Goal: Information Seeking & Learning: Learn about a topic

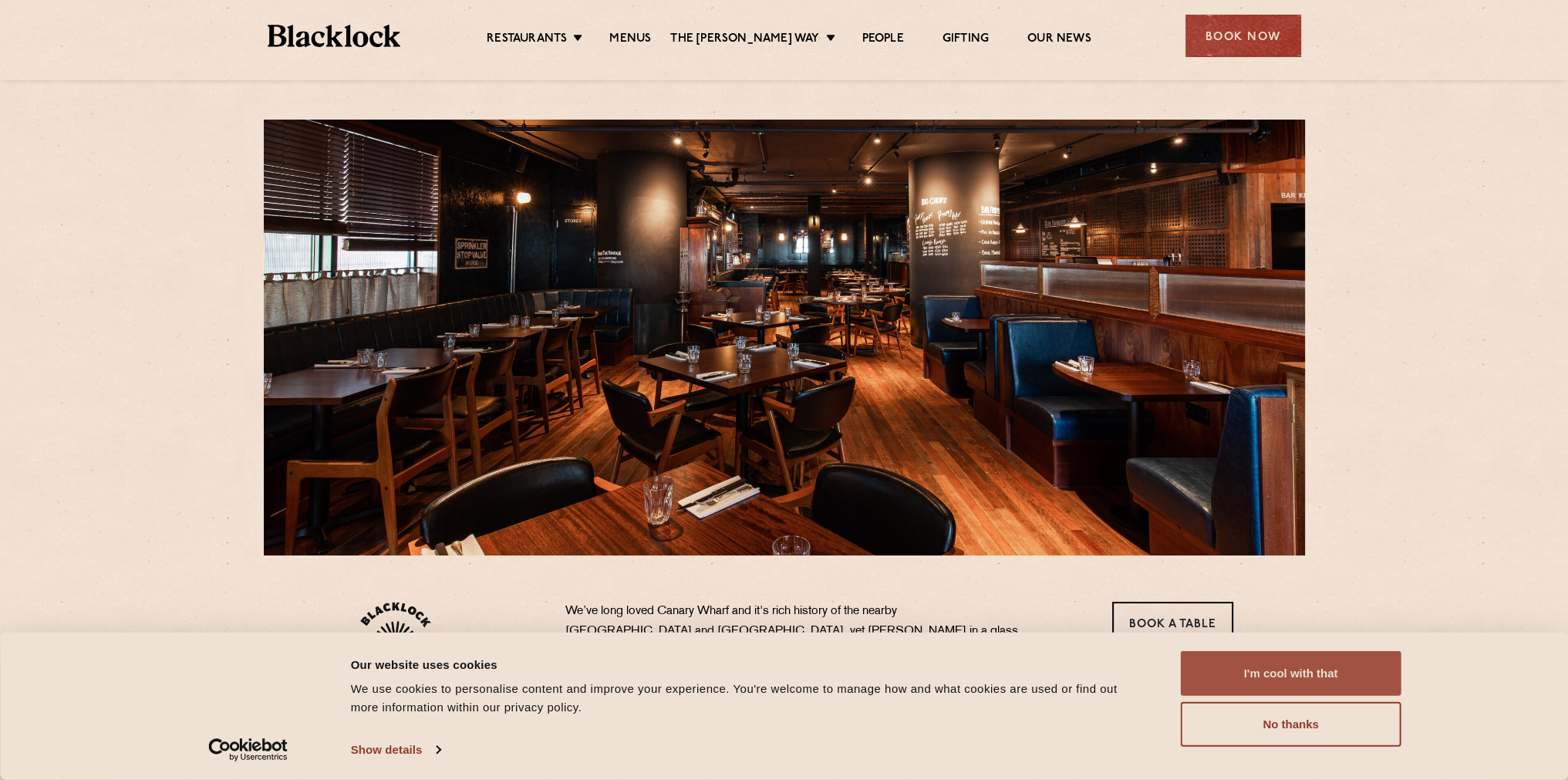
drag, startPoint x: 1327, startPoint y: 678, endPoint x: 1304, endPoint y: 671, distance: 24.0
click at [1327, 677] on button "I'm cool with that" at bounding box center [1292, 674] width 221 height 45
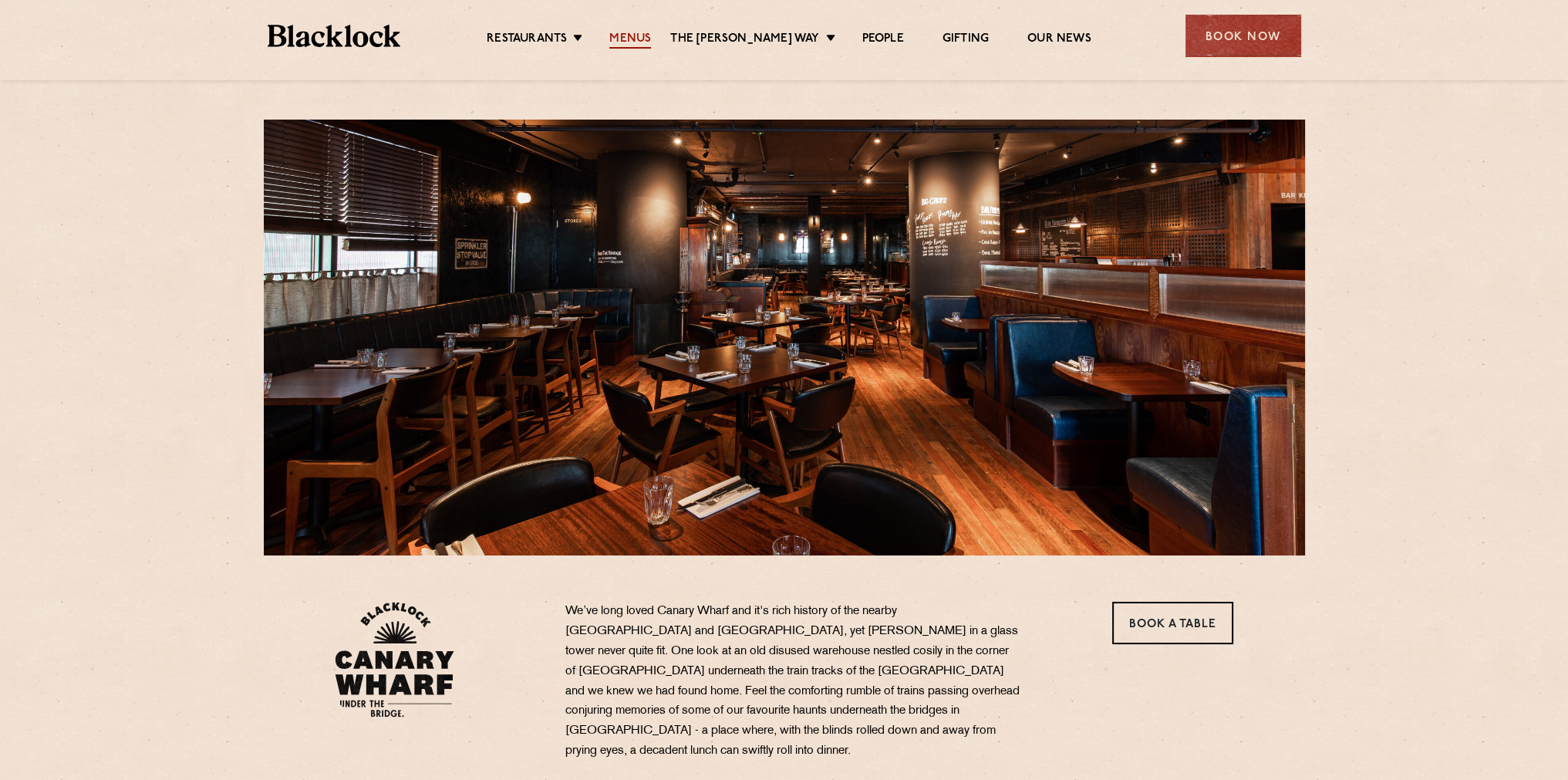
click at [645, 47] on link "Menus" at bounding box center [630, 40] width 41 height 17
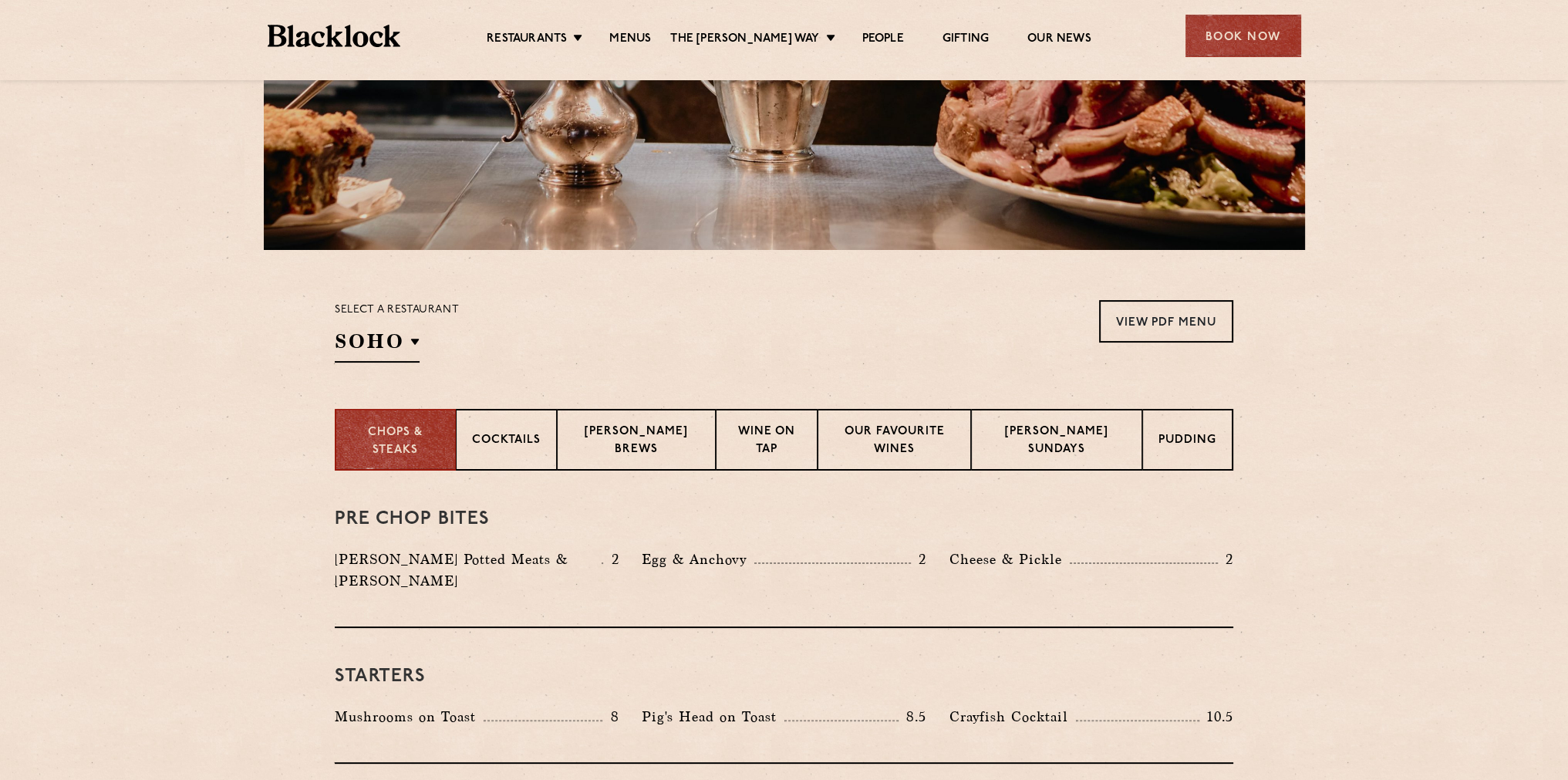
scroll to position [309, 0]
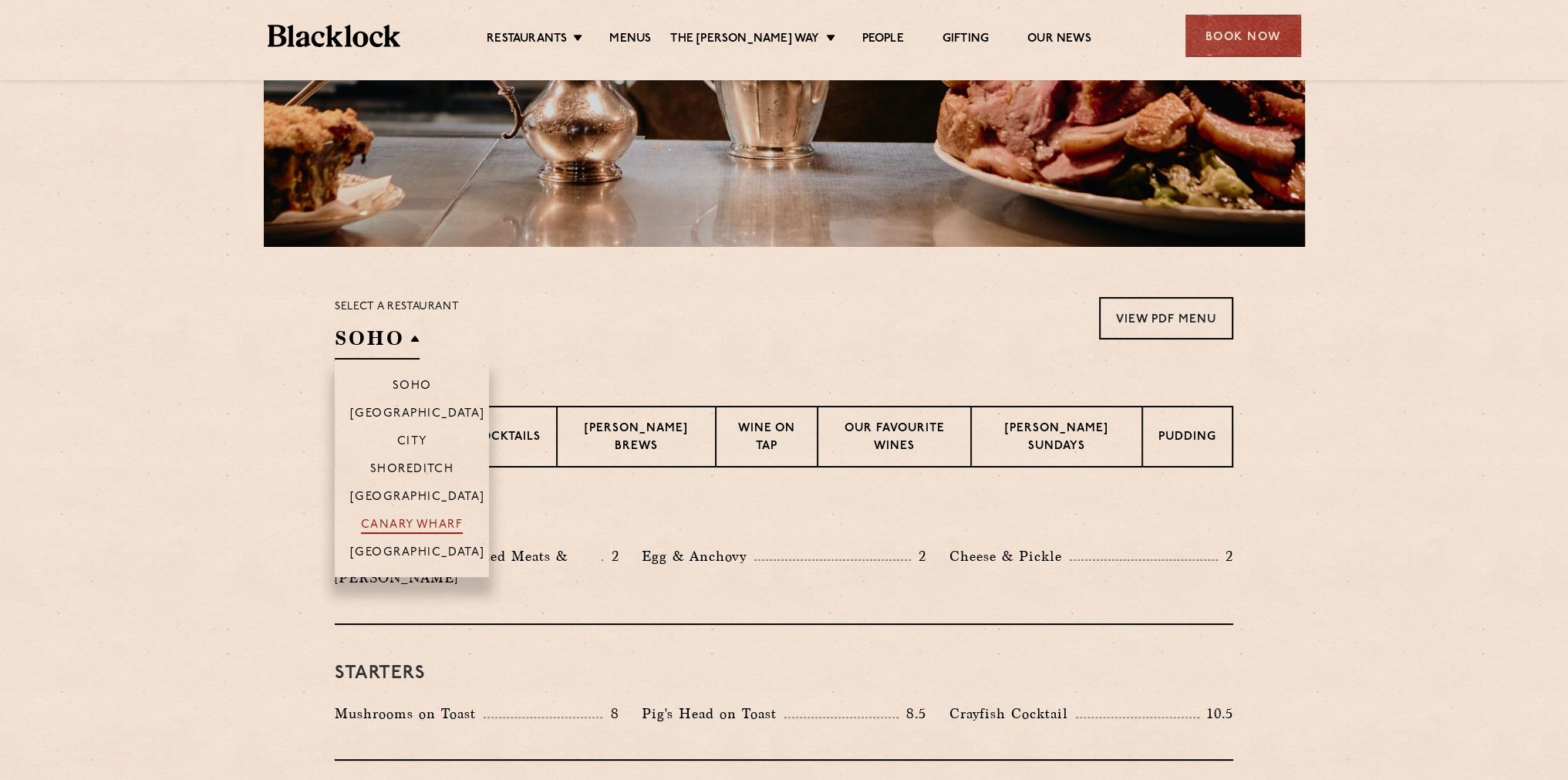
click at [404, 532] on p "Canary Wharf" at bounding box center [412, 526] width 102 height 15
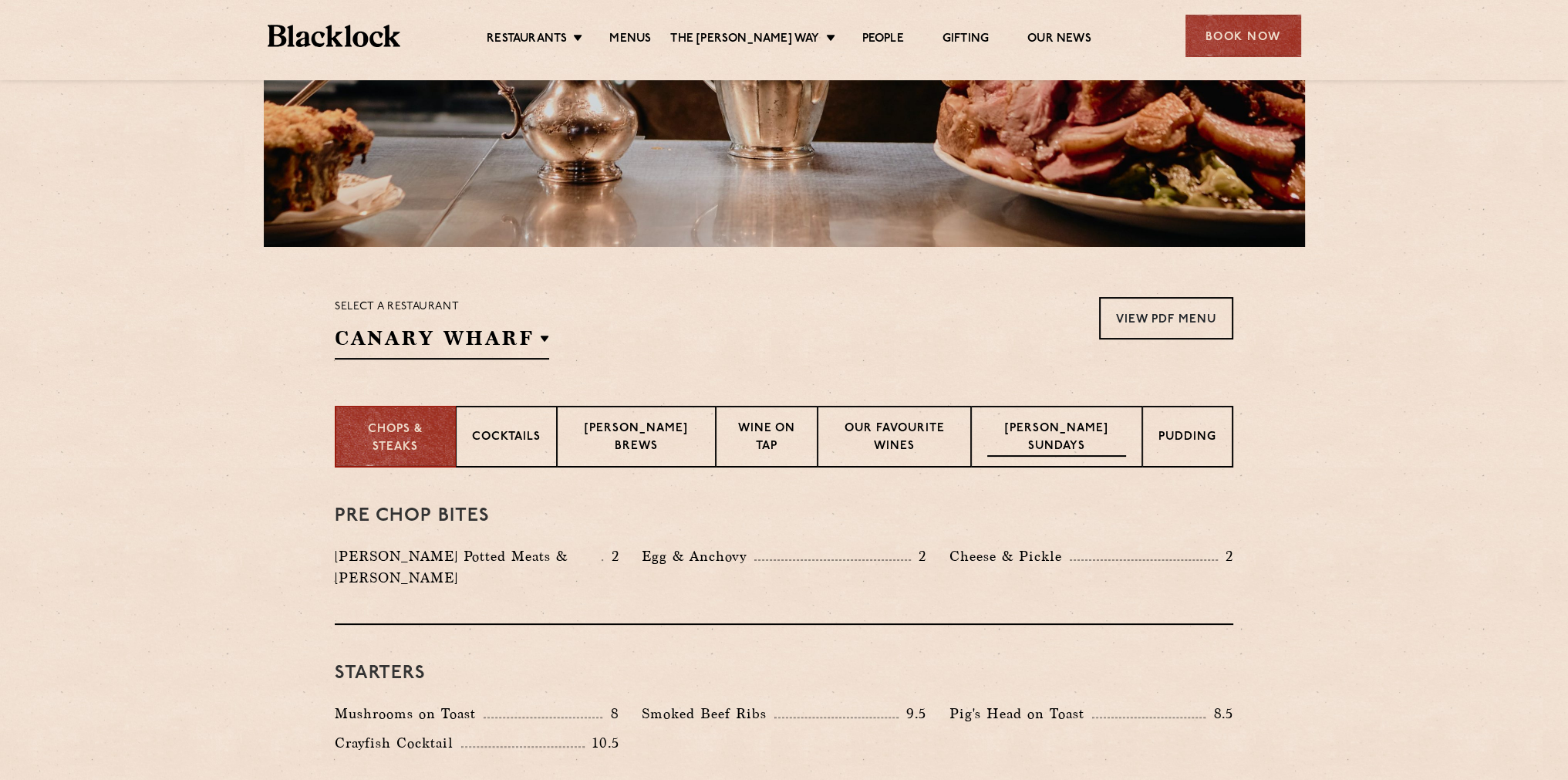
click at [1084, 436] on p "[PERSON_NAME] Sundays" at bounding box center [1057, 438] width 139 height 36
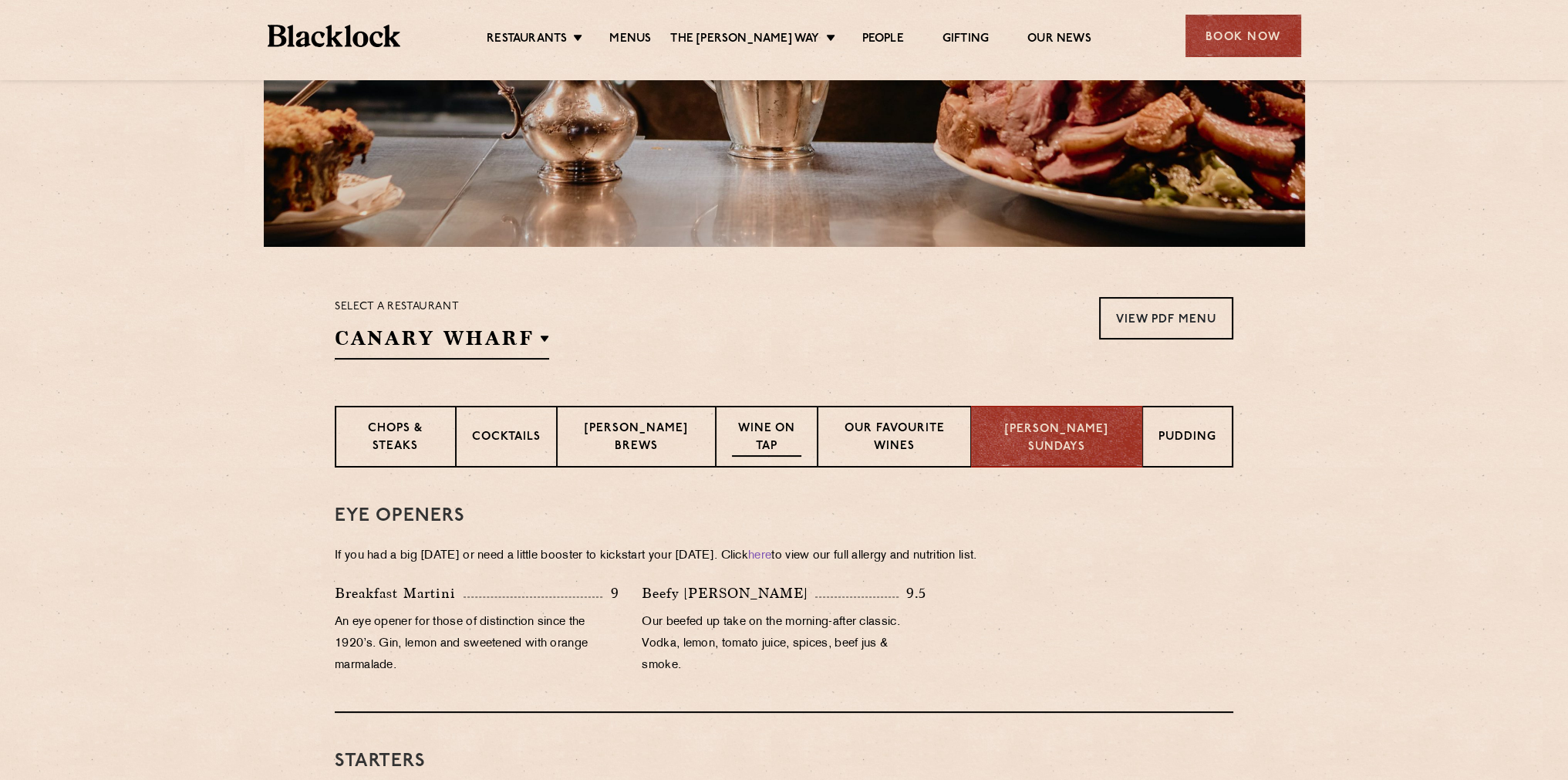
click at [777, 442] on p "Wine on Tap" at bounding box center [767, 438] width 69 height 36
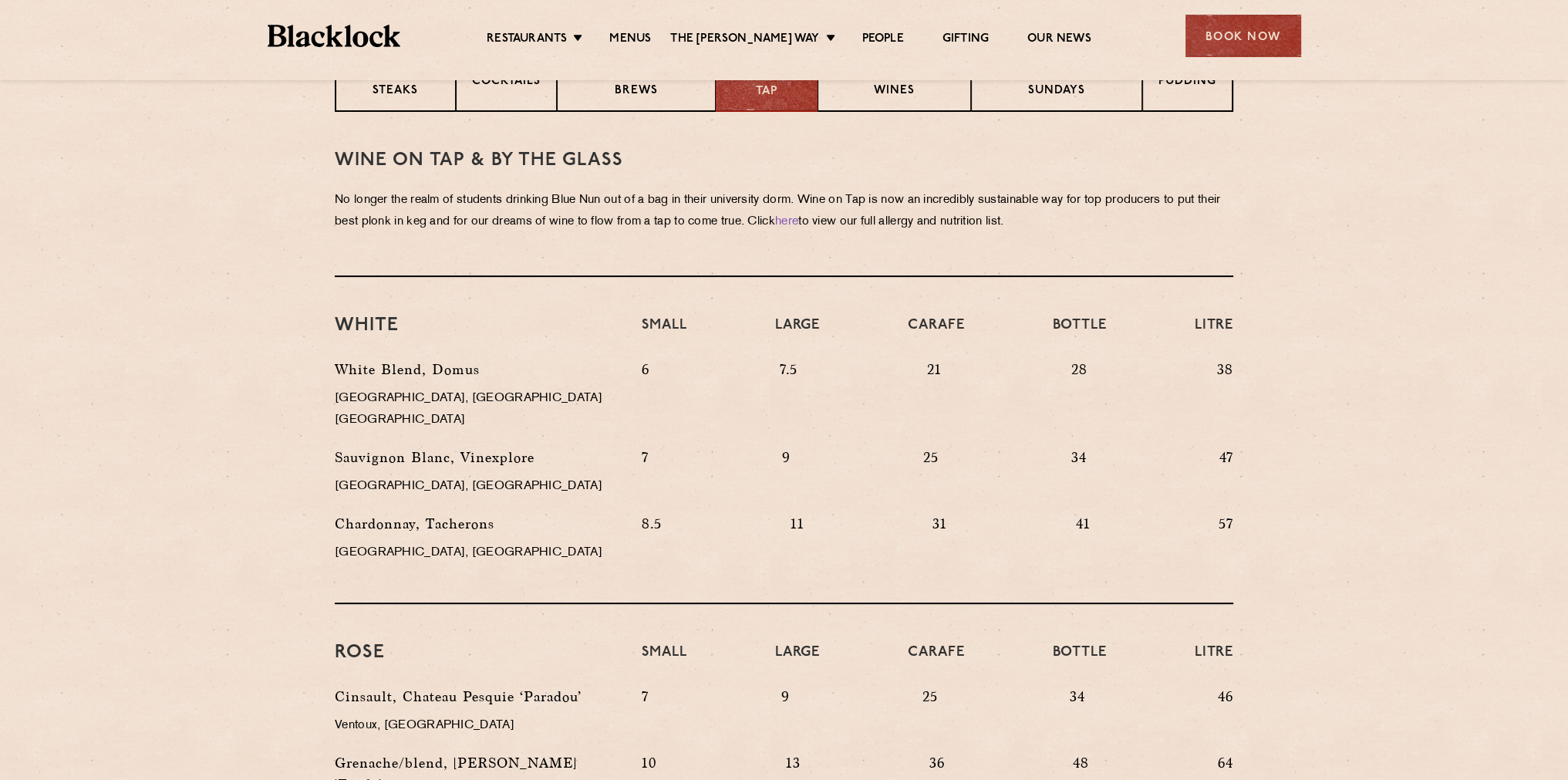
scroll to position [540, 0]
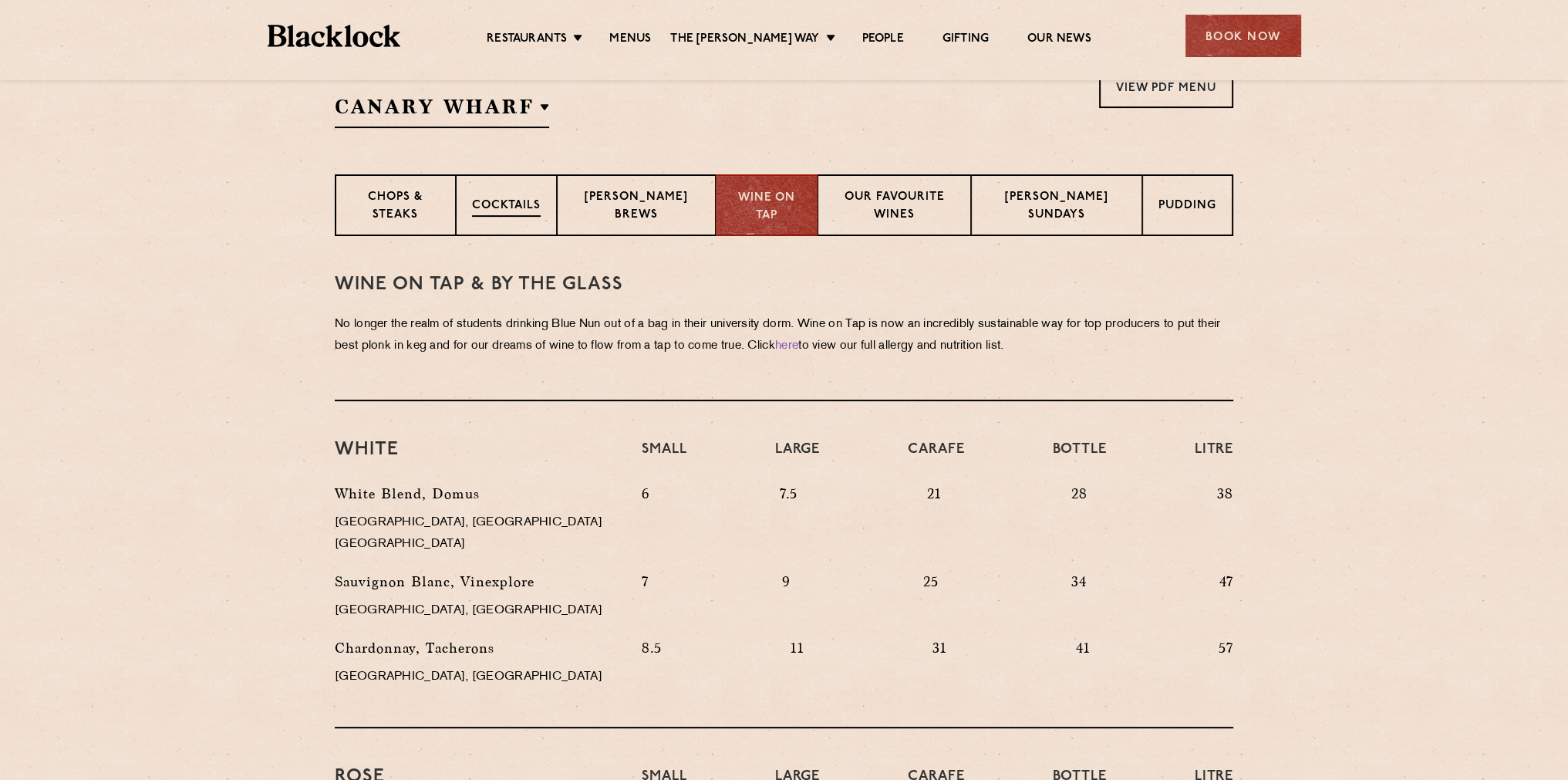
click at [527, 202] on p "Cocktails" at bounding box center [507, 207] width 69 height 19
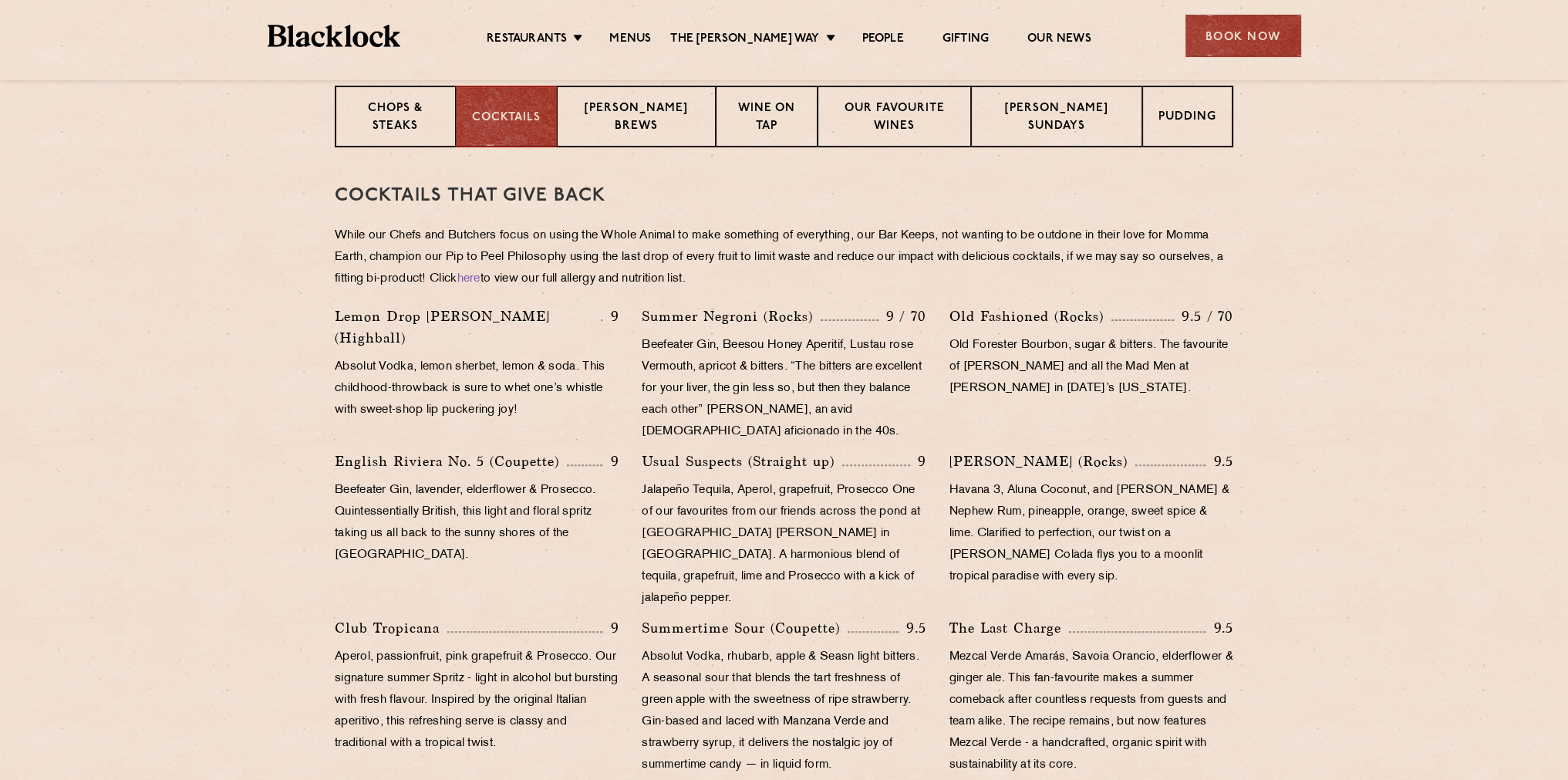
scroll to position [462, 0]
